Goal: Find specific page/section: Find specific page/section

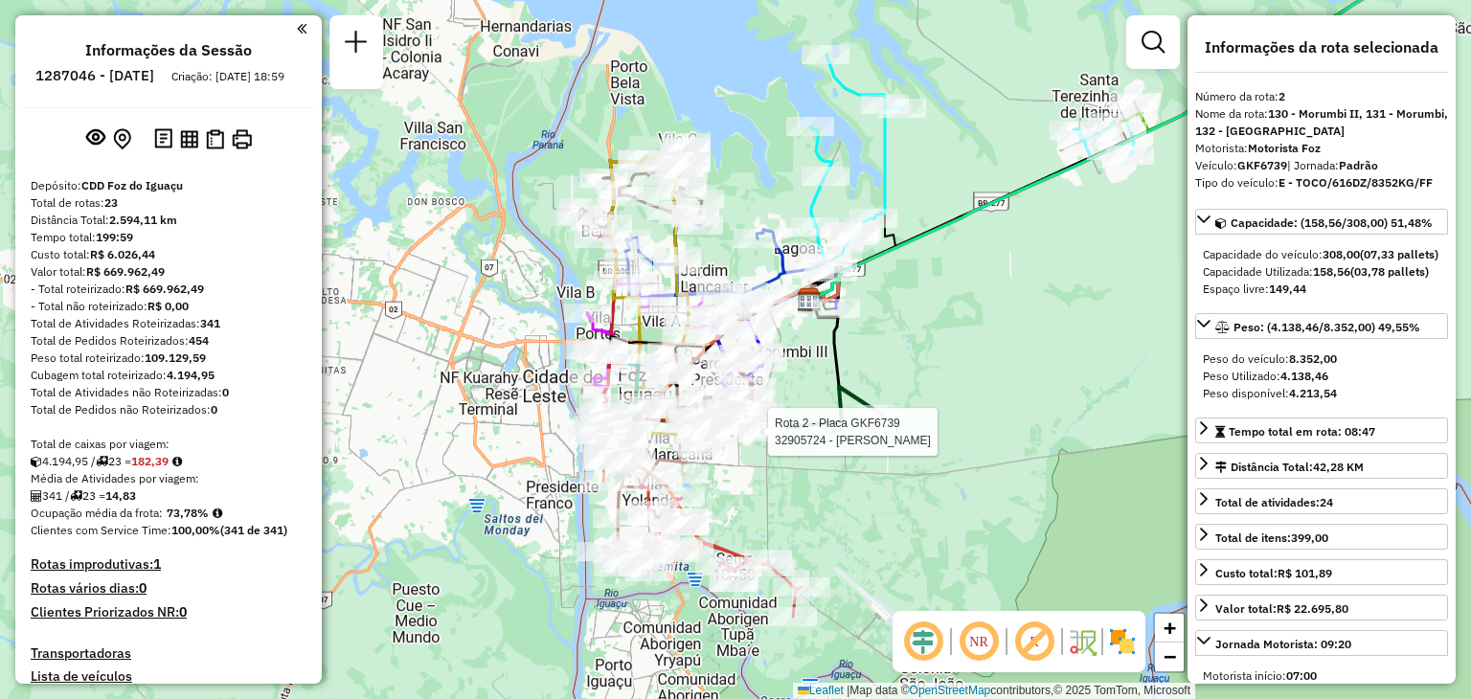
select select "**********"
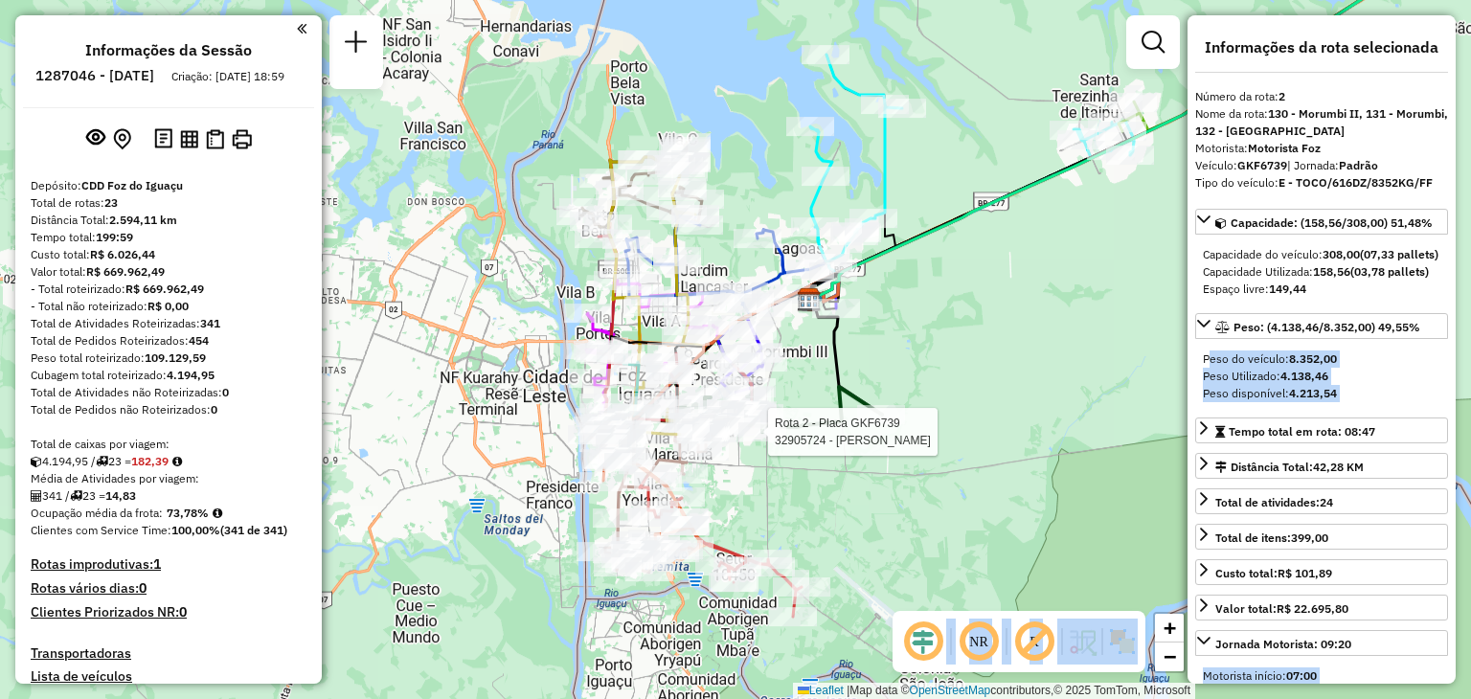
scroll to position [892, 0]
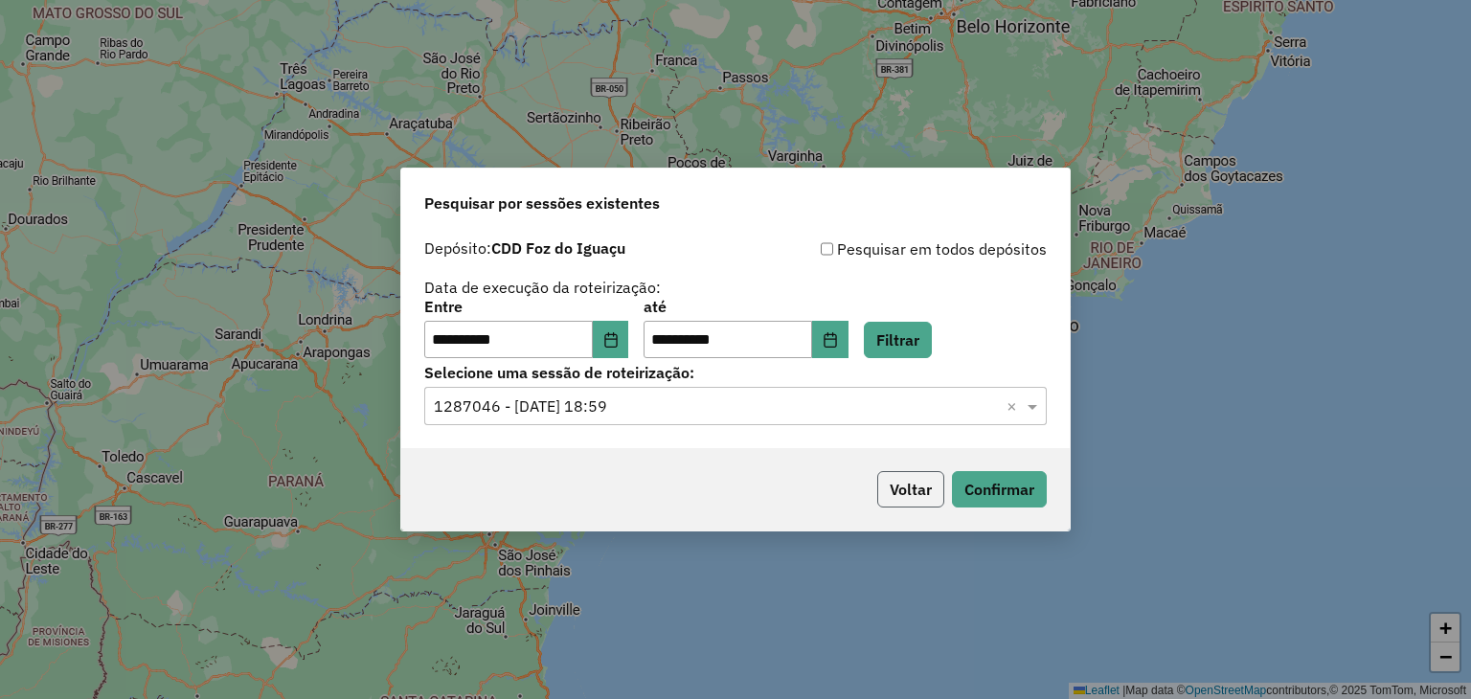
click at [914, 499] on button "Voltar" at bounding box center [910, 489] width 67 height 36
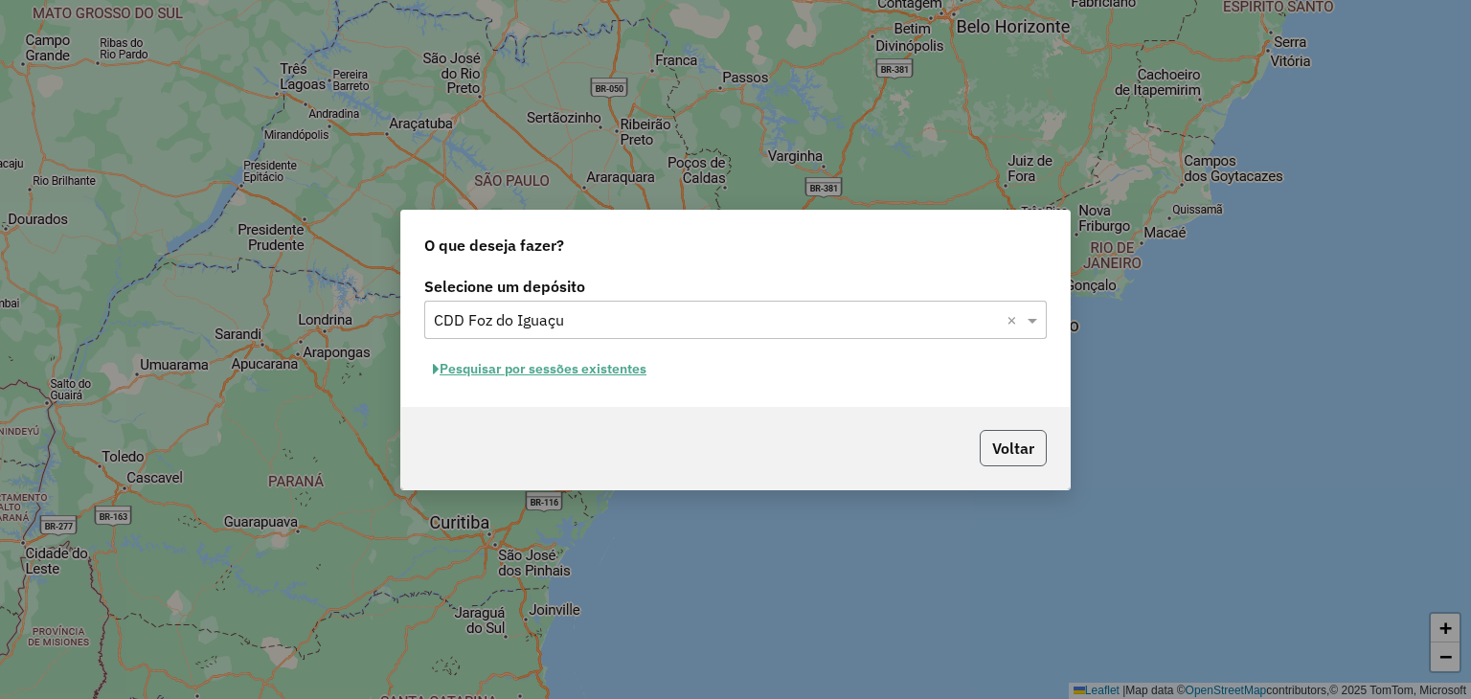
click at [999, 448] on button "Voltar" at bounding box center [1013, 448] width 67 height 36
